Goal: Task Accomplishment & Management: Complete application form

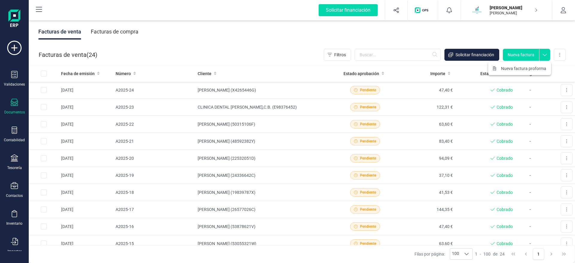
click at [514, 54] on button "Nueva factura" at bounding box center [521, 55] width 36 height 12
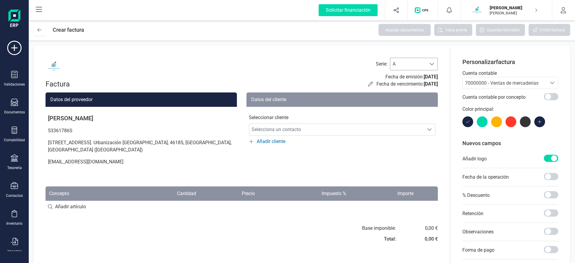
click at [408, 63] on span "A" at bounding box center [408, 64] width 36 height 12
click at [271, 130] on span "Selecciona un contacto" at bounding box center [336, 130] width 175 height 12
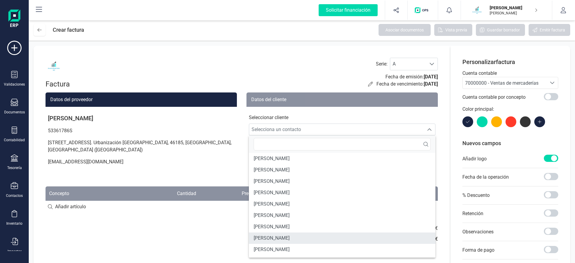
scroll to position [128, 0]
click at [290, 240] on span "[PERSON_NAME]" at bounding box center [272, 238] width 36 height 7
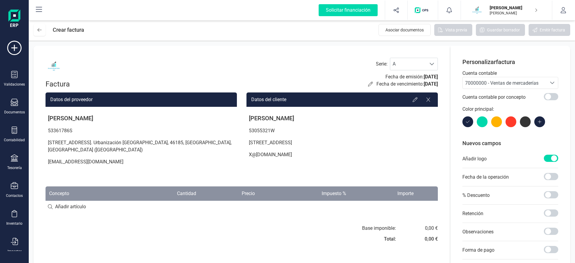
click at [96, 207] on input at bounding box center [242, 207] width 392 height 12
click at [77, 204] on input at bounding box center [242, 207] width 392 height 12
click at [492, 84] on span "70000000 - Ventas de mercaderías" at bounding box center [501, 83] width 73 height 6
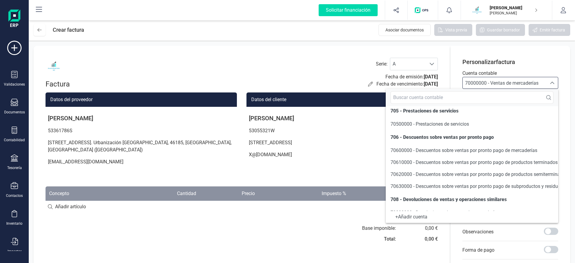
scroll to position [102, 0]
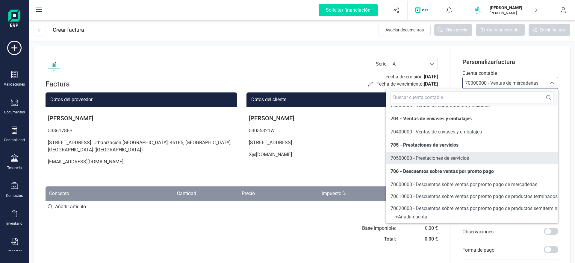
click at [453, 163] on li "70500000 - Prestaciones de servicios" at bounding box center [472, 158] width 172 height 12
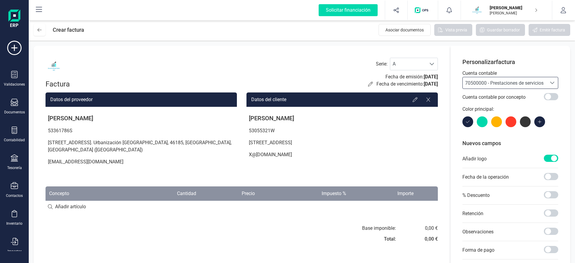
click at [71, 208] on input at bounding box center [242, 207] width 392 height 12
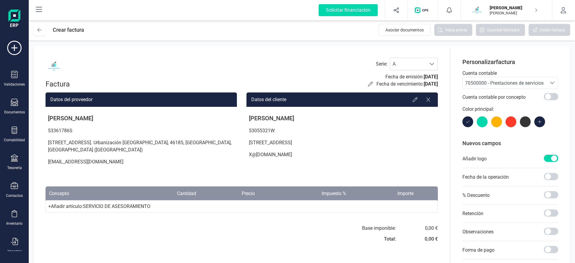
type input "SERVICIO DE ASESORAMIENTO"
click at [56, 208] on div "+ Añadir artículo : SERVICIO DE ASESORAMIENTO" at bounding box center [242, 206] width 392 height 13
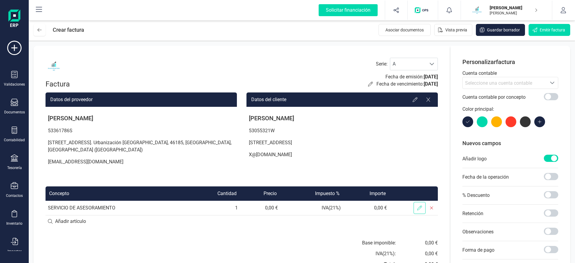
click at [420, 209] on icon at bounding box center [419, 208] width 5 height 5
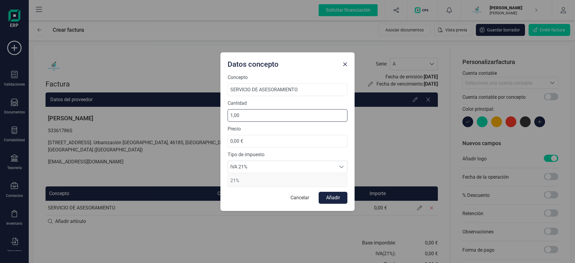
drag, startPoint x: 243, startPoint y: 115, endPoint x: 205, endPoint y: 119, distance: 38.5
click at [228, 119] on input "1,00" at bounding box center [288, 115] width 120 height 13
type input "-30,00 €"
click at [335, 196] on button "Añadir" at bounding box center [333, 198] width 29 height 12
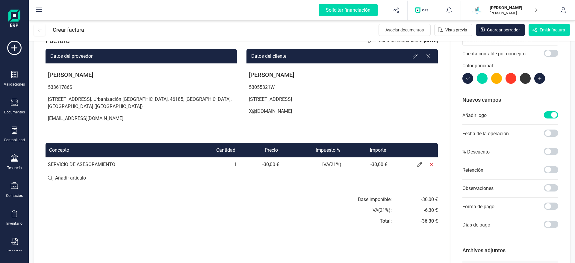
scroll to position [68, 0]
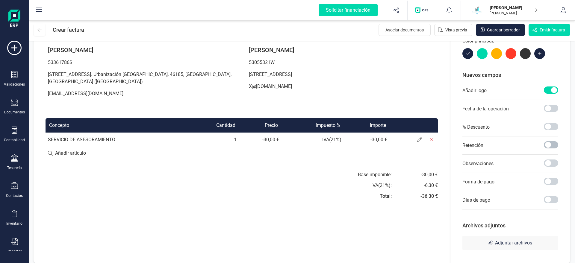
click at [551, 145] on span at bounding box center [551, 144] width 14 height 7
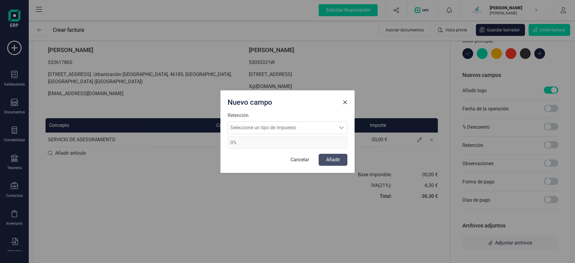
click at [290, 146] on span "0%" at bounding box center [288, 143] width 120 height 13
click at [287, 125] on span "Seleccione un tipo de impuesto" at bounding box center [282, 128] width 108 height 12
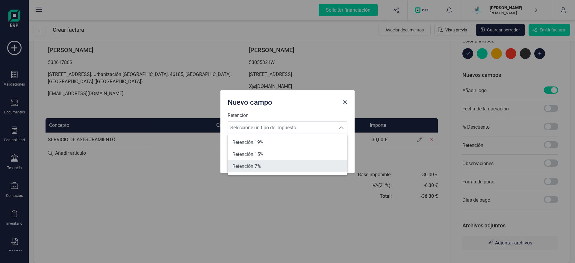
click at [254, 167] on span "Retención 7%" at bounding box center [246, 166] width 28 height 7
type input "7%"
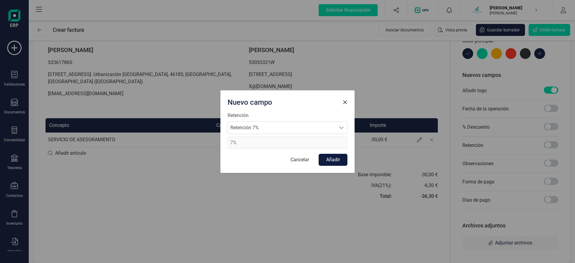
click at [335, 160] on button "Añadir" at bounding box center [333, 160] width 29 height 12
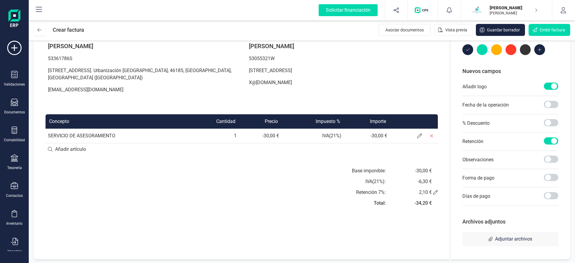
scroll to position [73, 0]
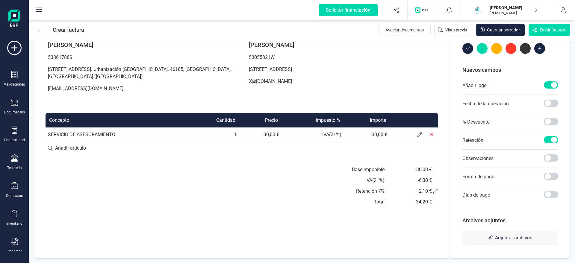
click at [84, 148] on input at bounding box center [242, 148] width 392 height 12
type input "AJUSTE FACTURACION DE FEBRERO [PERSON_NAME]"
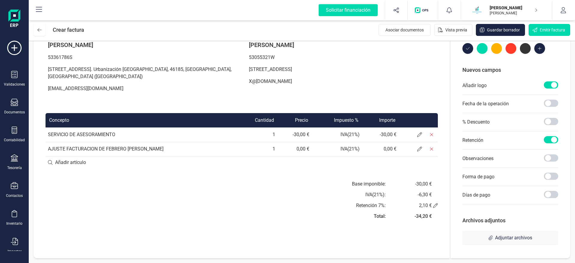
scroll to position [0, 0]
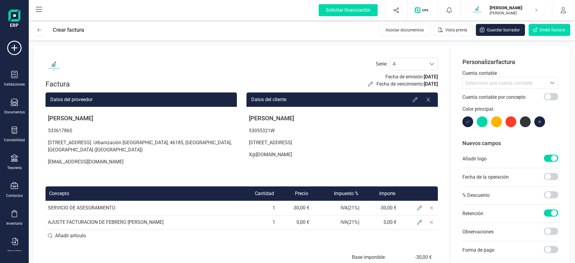
click at [517, 81] on span "Seleccione una cuenta contable" at bounding box center [498, 83] width 67 height 6
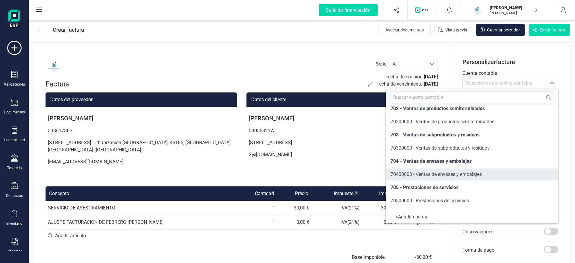
scroll to position [102, 0]
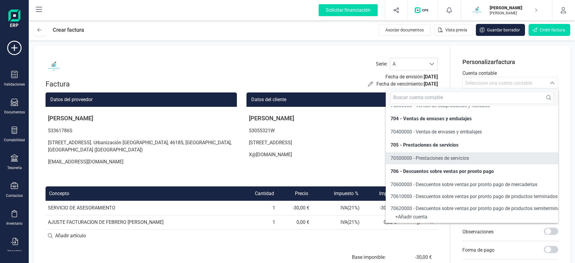
click at [411, 158] on span "70500000 - Prestaciones de servicios" at bounding box center [429, 158] width 78 height 6
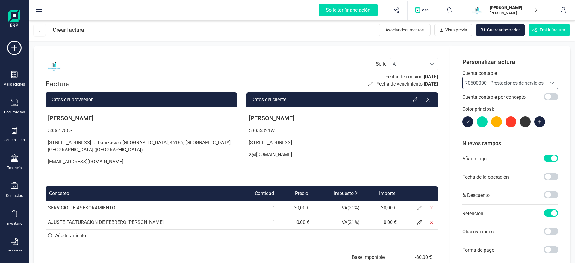
scroll to position [0, 22]
click at [548, 33] on button "Emitir factura" at bounding box center [550, 30] width 42 height 12
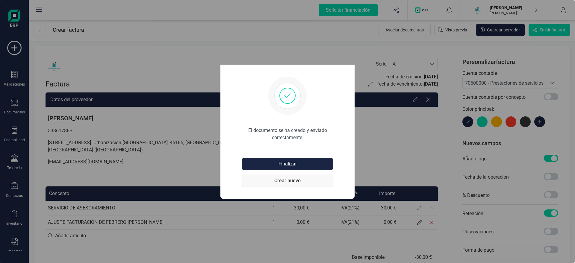
click at [294, 184] on button "Crear nuevo" at bounding box center [287, 181] width 91 height 12
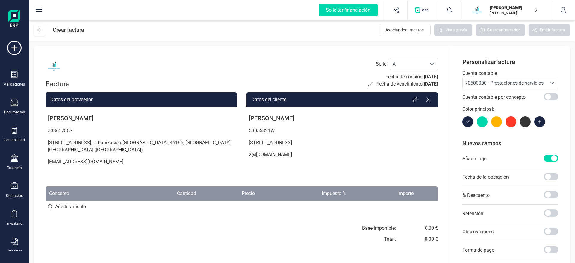
click at [323, 214] on div "Factura Serie : A A Fecha de emisión: [DATE] Fecha de vencimiento: [DATE] Datos…" at bounding box center [242, 189] width 416 height 286
click at [124, 209] on input at bounding box center [242, 207] width 392 height 12
click at [108, 205] on input at bounding box center [242, 207] width 392 height 12
type input "SERVICIO DE ASESORAMIENTO"
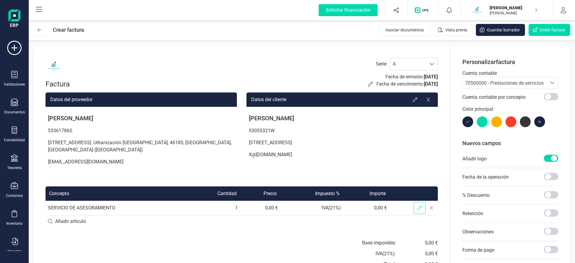
click at [417, 206] on span at bounding box center [420, 208] width 12 height 12
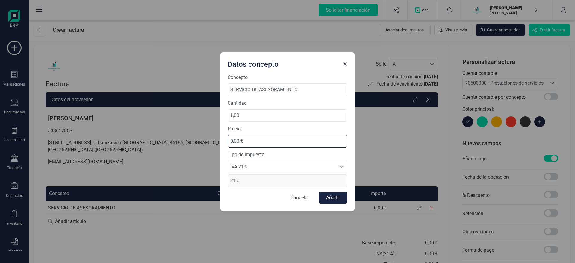
drag, startPoint x: 260, startPoint y: 142, endPoint x: 190, endPoint y: 143, distance: 69.8
click at [228, 143] on input "0,00 €" at bounding box center [288, 141] width 120 height 13
type input "90,00 €"
click at [333, 200] on button "Añadir" at bounding box center [333, 198] width 29 height 12
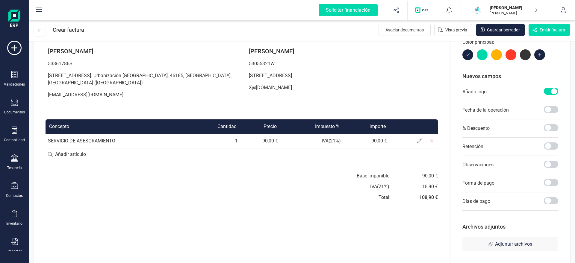
scroll to position [68, 0]
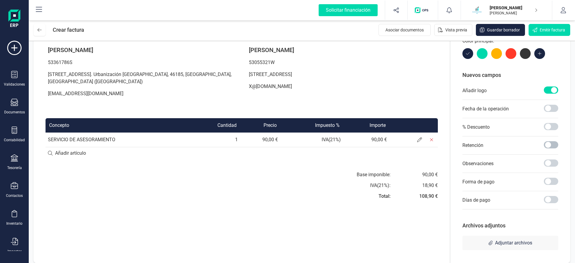
click at [550, 144] on span at bounding box center [551, 144] width 14 height 7
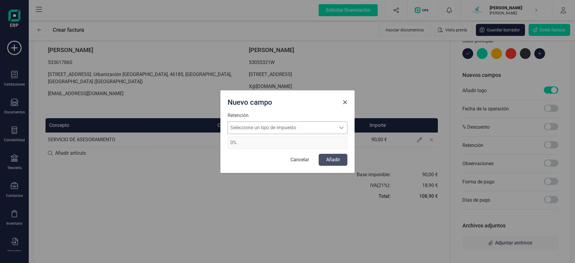
click at [307, 133] on span "Seleccione un tipo de impuesto" at bounding box center [282, 128] width 108 height 12
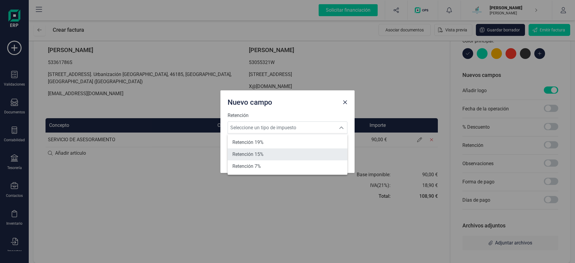
click at [274, 152] on li "Retención 15%" at bounding box center [288, 155] width 120 height 12
type input "15%"
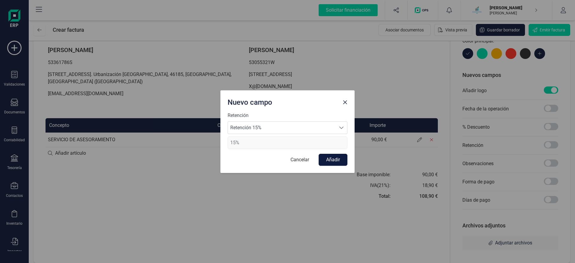
click at [336, 161] on button "Añadir" at bounding box center [333, 160] width 29 height 12
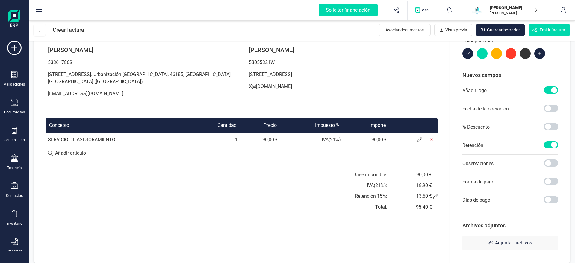
click at [79, 156] on input at bounding box center [242, 153] width 392 height 12
type input "AJUSTE DE 30€ MENSUALES EN EL PRECIO"
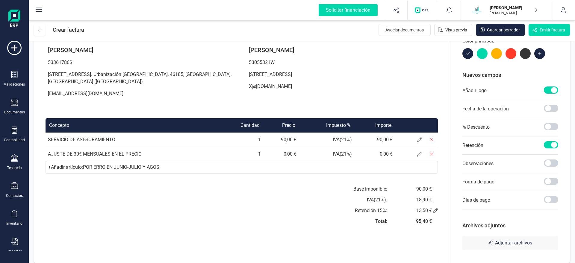
type input "POR ERRO EN JUNIO-JULIO Y AGOSTO"
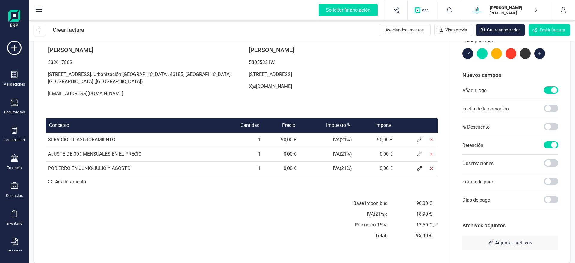
click at [74, 168] on td "POR ERRO EN JUNIO-JULIO Y AGOSTO" at bounding box center [132, 168] width 172 height 14
click at [71, 172] on td "POR ERRO EN JUNIO-JULIO Y AGOSTO" at bounding box center [132, 168] width 172 height 14
click at [70, 172] on td "POR ERRO EN JUNIO-JULIO Y AGOSTO" at bounding box center [132, 168] width 172 height 14
click at [69, 169] on td "POR ERRO EN JUNIO-JULIO Y AGOSTO" at bounding box center [132, 168] width 172 height 14
click at [81, 169] on td "POR ERRO EN JUNIO-JULIO Y AGOSTO" at bounding box center [132, 168] width 172 height 14
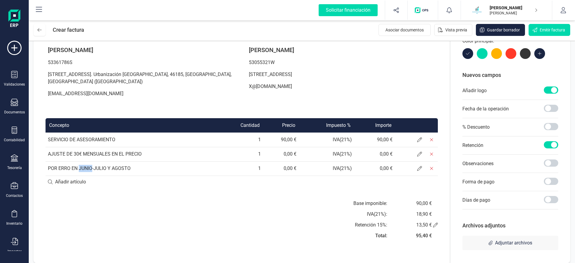
click at [81, 169] on td "POR ERRO EN JUNIO-JULIO Y AGOSTO" at bounding box center [132, 168] width 172 height 14
click at [72, 169] on td "POR ERRO EN JUNIO-JULIO Y AGOSTO" at bounding box center [132, 168] width 172 height 14
click at [415, 169] on span at bounding box center [420, 169] width 12 height 12
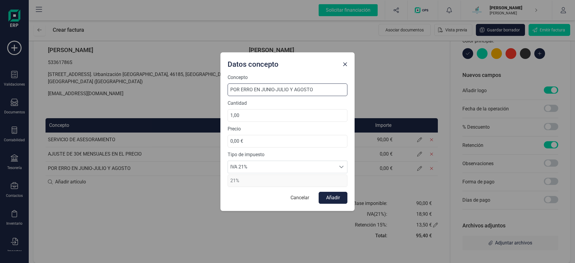
click at [251, 89] on input "POR ERRO EN JUNIO-JULIO Y AGOSTO" at bounding box center [288, 90] width 120 height 13
type input "POR ERROR EN JUNIO-JULIO Y AGOSTO"
click at [327, 199] on button "Añadir" at bounding box center [333, 198] width 29 height 12
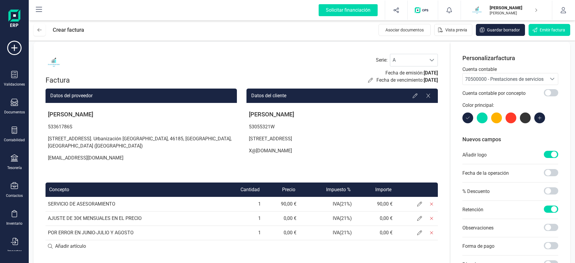
scroll to position [0, 0]
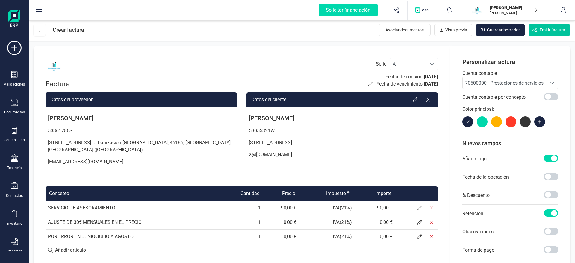
click at [549, 28] on span "Emitir factura" at bounding box center [552, 30] width 25 height 6
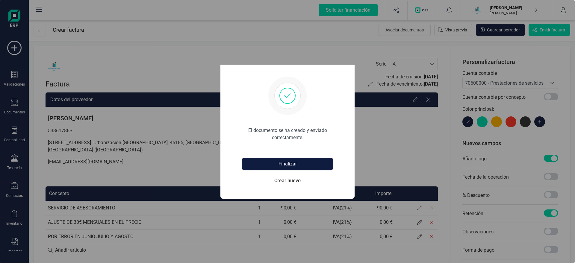
click at [290, 165] on button "Finalizar" at bounding box center [287, 164] width 91 height 12
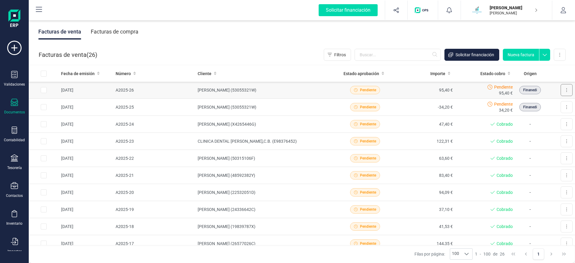
click at [563, 93] on button at bounding box center [567, 90] width 12 height 12
click at [558, 102] on span "Descargar documento" at bounding box center [540, 105] width 41 height 6
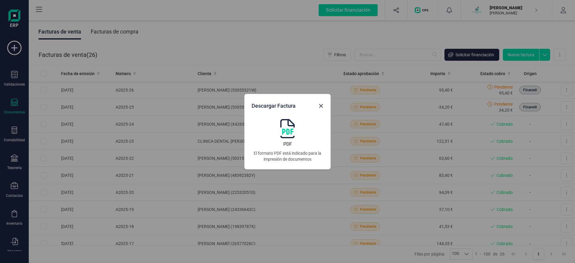
click at [286, 127] on img at bounding box center [287, 128] width 14 height 19
click at [562, 109] on div "Descargar Factura PDF El formato PDF está indicado para la impresión de documen…" at bounding box center [287, 131] width 575 height 263
click at [320, 107] on icon "button" at bounding box center [321, 106] width 4 height 4
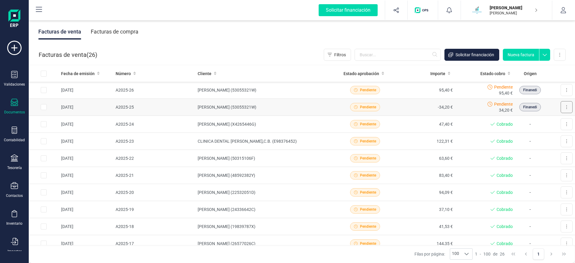
click at [564, 106] on button at bounding box center [567, 107] width 12 height 12
click at [552, 123] on span "Descargar documento" at bounding box center [540, 122] width 41 height 6
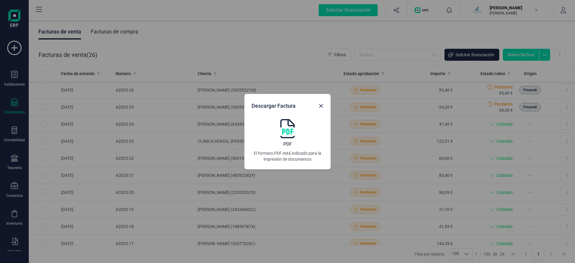
click at [283, 132] on img at bounding box center [287, 128] width 14 height 19
click at [323, 106] on icon "button" at bounding box center [321, 106] width 5 height 5
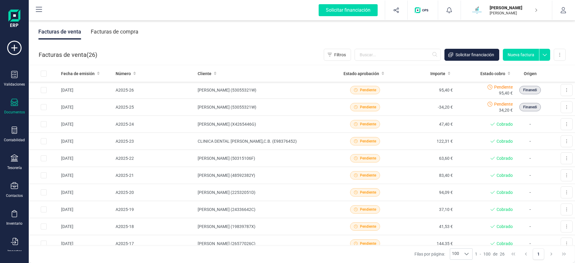
click at [13, 106] on div at bounding box center [14, 103] width 7 height 9
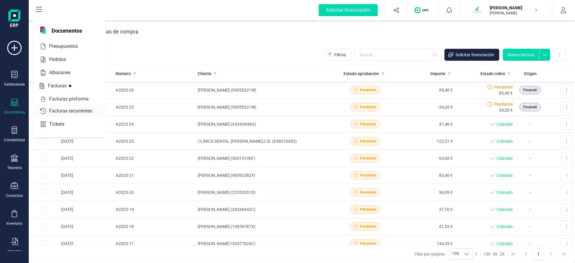
click at [81, 107] on div "Facturas recurrentes" at bounding box center [69, 111] width 69 height 12
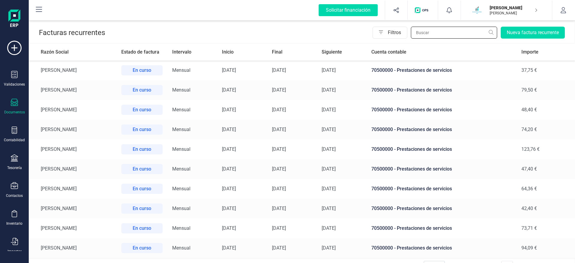
click at [430, 35] on input "text" at bounding box center [454, 33] width 86 height 12
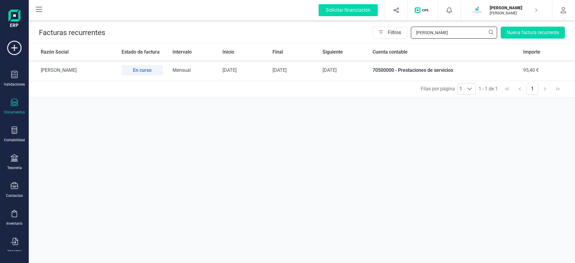
type input "[PERSON_NAME]"
click at [318, 74] on td "[DATE]" at bounding box center [293, 70] width 50 height 20
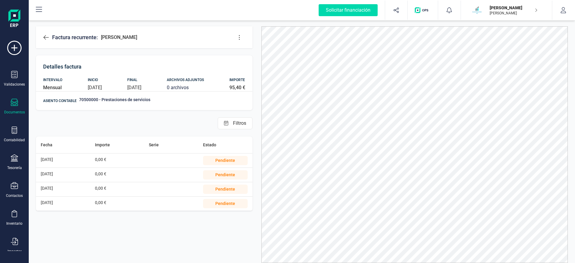
click at [241, 36] on icon at bounding box center [239, 37] width 6 height 6
click at [227, 27] on div "Factura recurrente: [PERSON_NAME]" at bounding box center [144, 37] width 216 height 22
click at [49, 37] on icon at bounding box center [46, 37] width 6 height 6
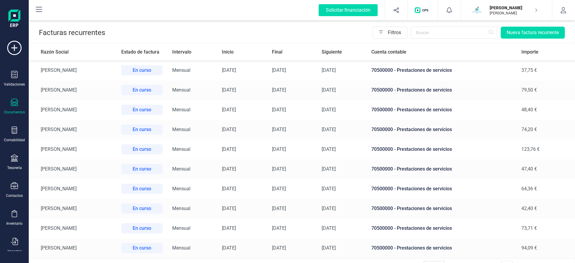
click at [529, 9] on p "[PERSON_NAME]" at bounding box center [514, 8] width 48 height 6
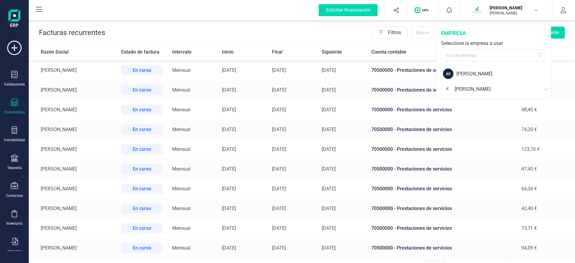
click at [492, 90] on div "[PERSON_NAME]" at bounding box center [500, 89] width 90 height 7
click at [569, 10] on button "button" at bounding box center [563, 10] width 22 height 19
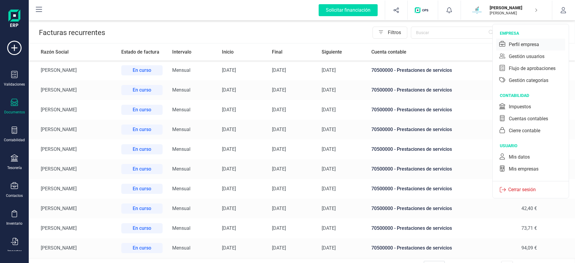
click at [541, 41] on div "Perfil empresa" at bounding box center [530, 45] width 69 height 12
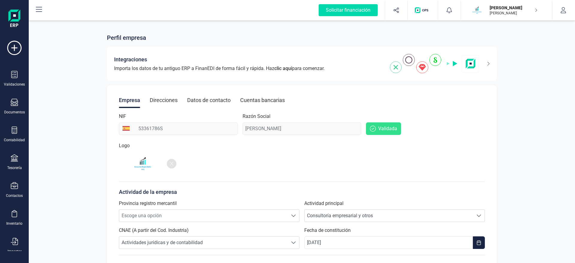
click at [169, 99] on div "Direcciones" at bounding box center [164, 101] width 28 height 16
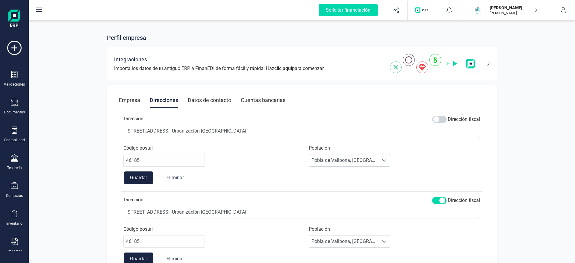
scroll to position [33, 0]
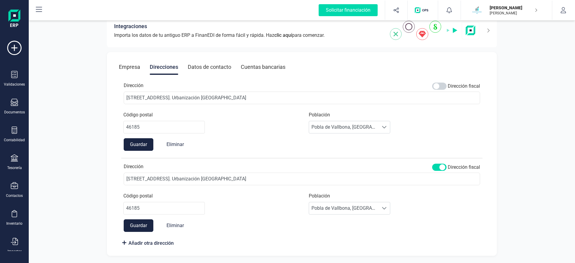
click at [205, 67] on div "Datos de contacto" at bounding box center [209, 67] width 43 height 16
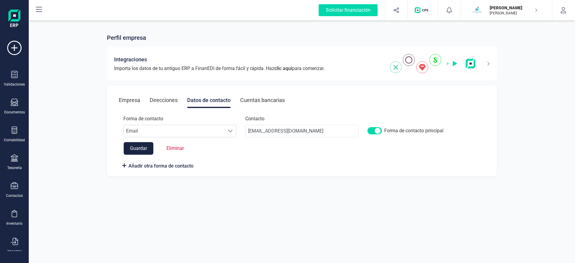
scroll to position [0, 0]
click at [519, 7] on p "[PERSON_NAME]" at bounding box center [514, 8] width 48 height 6
click at [557, 14] on button "button" at bounding box center [563, 10] width 22 height 19
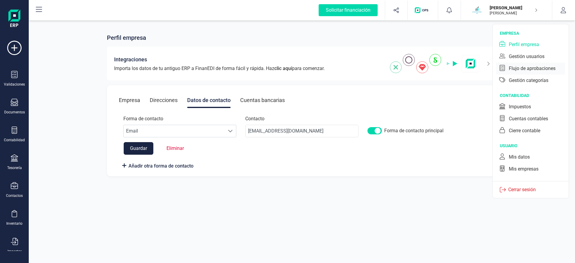
click at [552, 67] on div "Flujo de aprobaciones" at bounding box center [532, 68] width 47 height 7
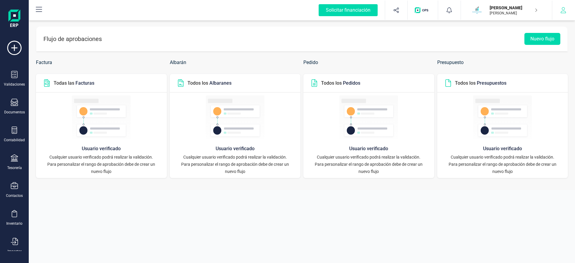
click at [562, 8] on icon "button" at bounding box center [563, 10] width 5 height 6
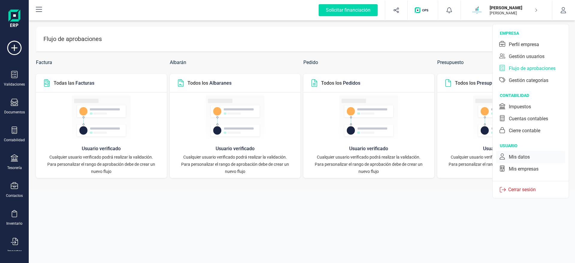
click at [520, 159] on div "Mis datos" at bounding box center [519, 157] width 21 height 7
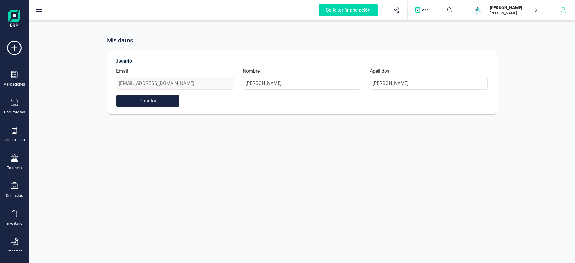
click at [565, 9] on icon "button" at bounding box center [563, 10] width 6 height 6
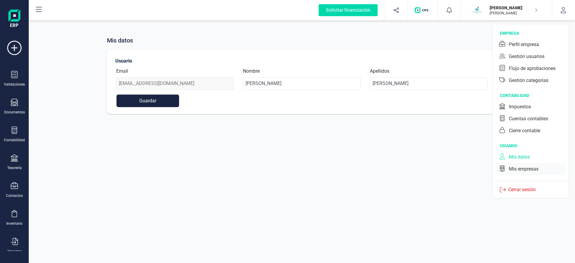
click at [542, 169] on div "Mis empresas" at bounding box center [530, 169] width 69 height 12
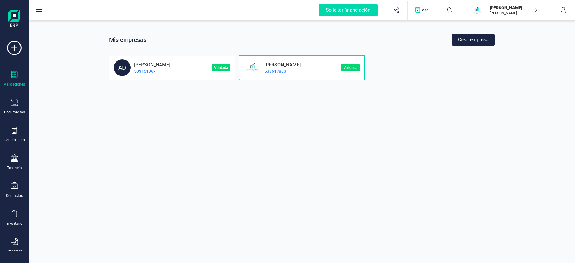
click at [11, 76] on icon at bounding box center [14, 74] width 7 height 7
